Goal: Task Accomplishment & Management: Manage account settings

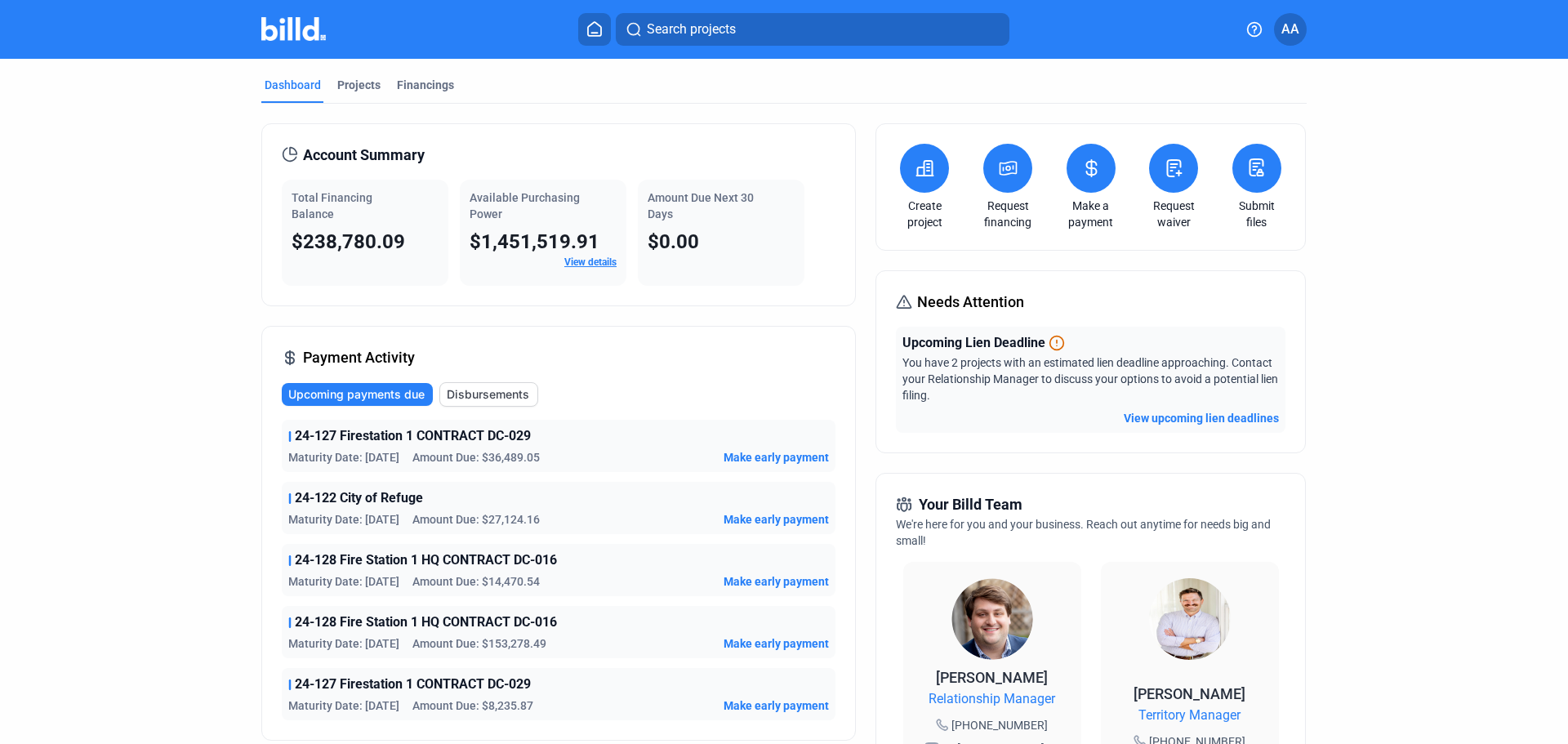
click at [1296, 28] on span "AA" at bounding box center [1290, 29] width 18 height 20
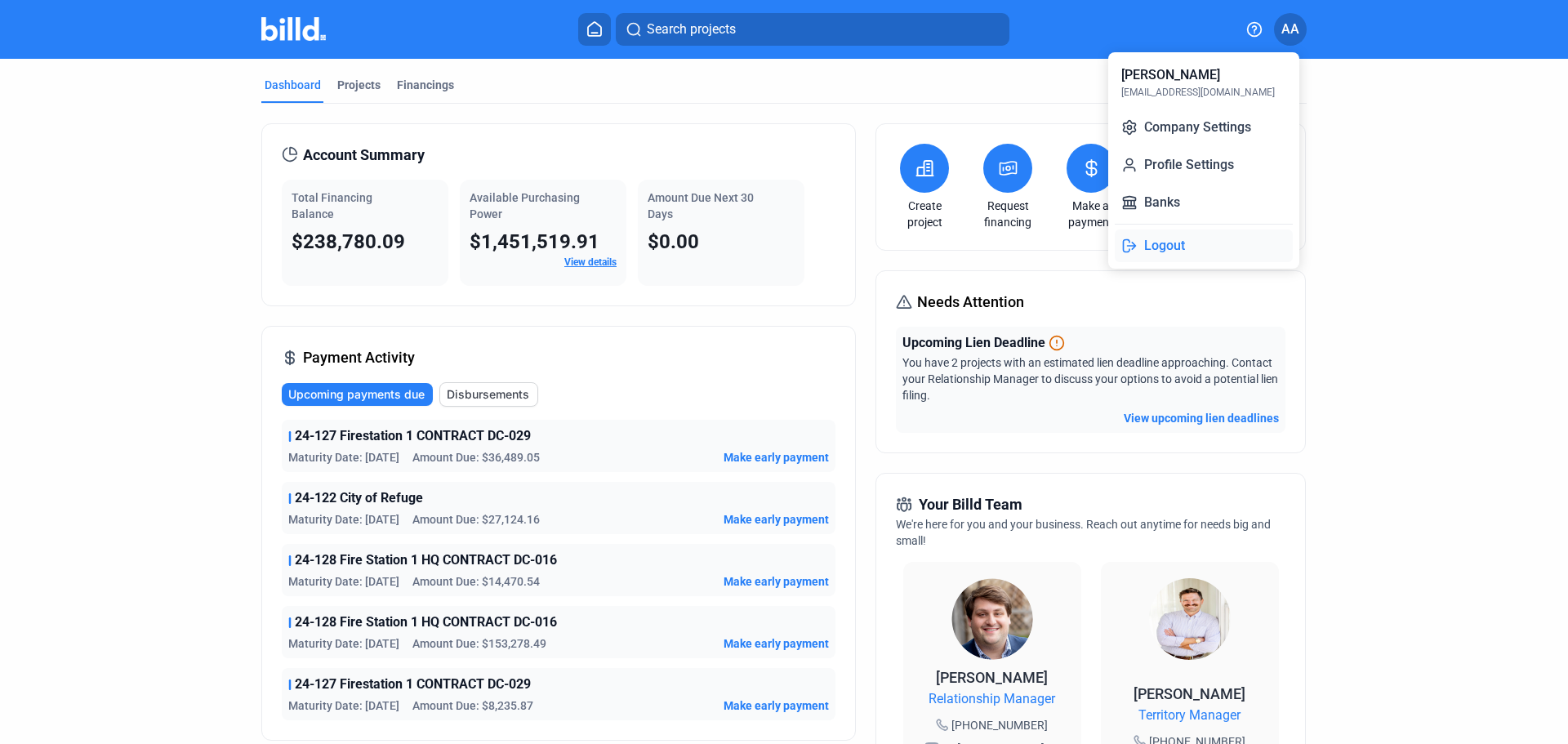
click at [1157, 254] on button "Logout" at bounding box center [1203, 246] width 178 height 33
